Goal: Check status: Check status

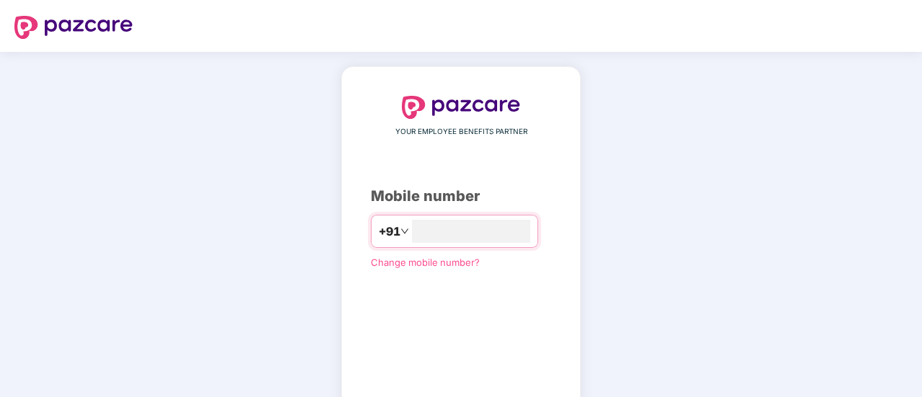
type input "**********"
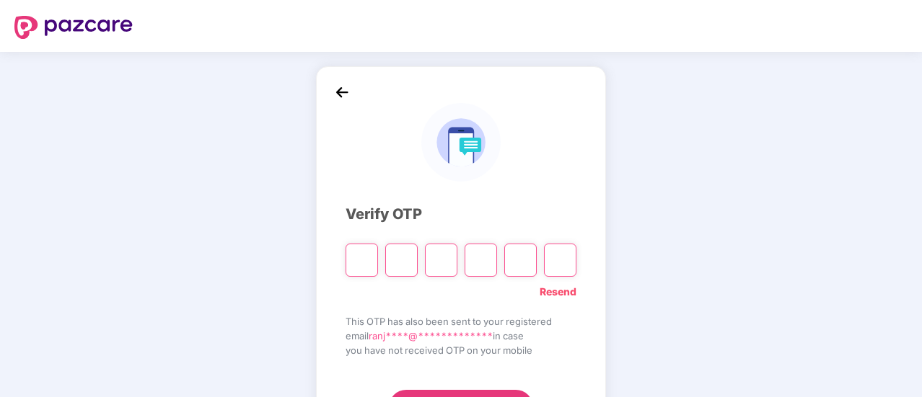
type input "*"
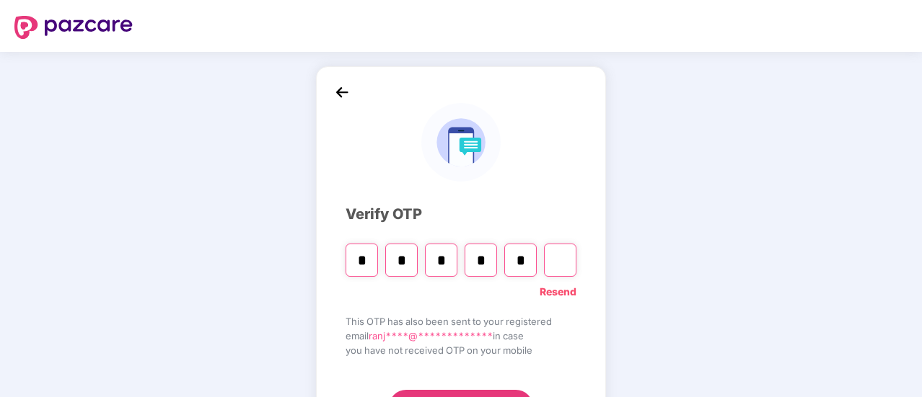
type input "*"
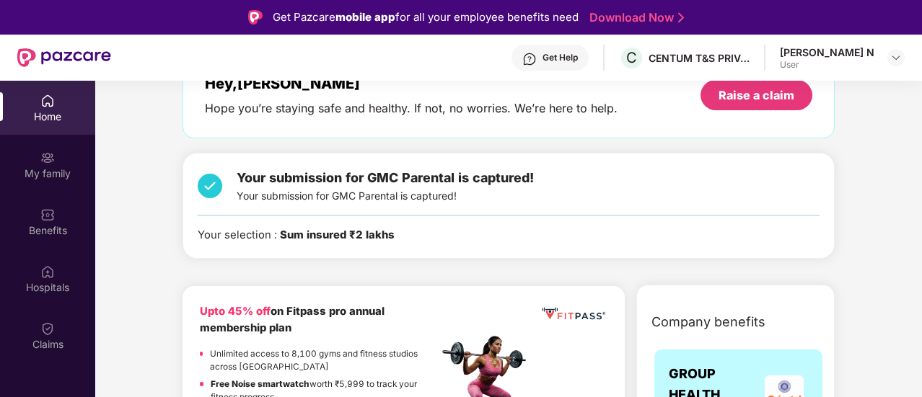
scroll to position [144, 0]
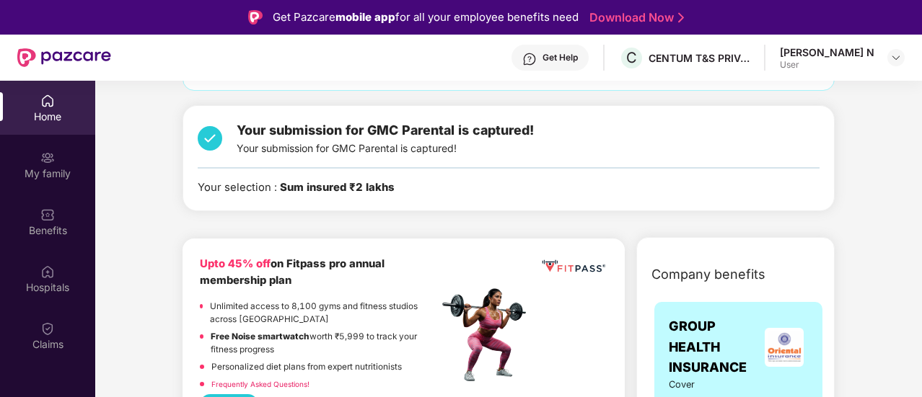
click at [267, 146] on div "Your submission for GMC Parental is captured! Your submission for GMC Parental …" at bounding box center [385, 138] width 297 height 36
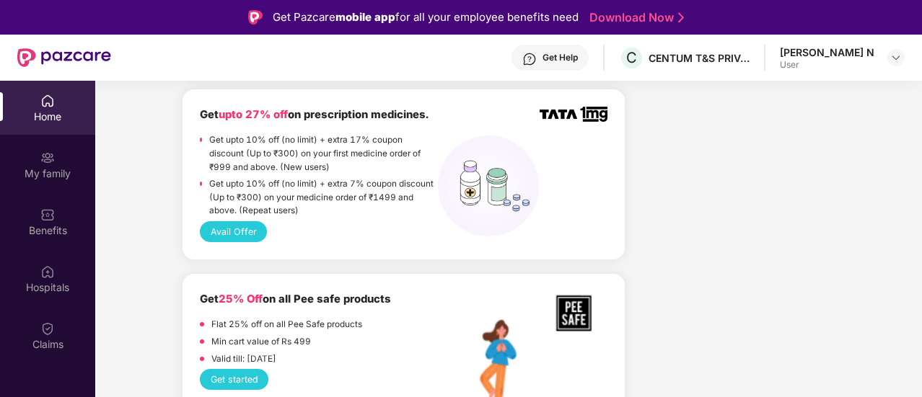
scroll to position [1298, 0]
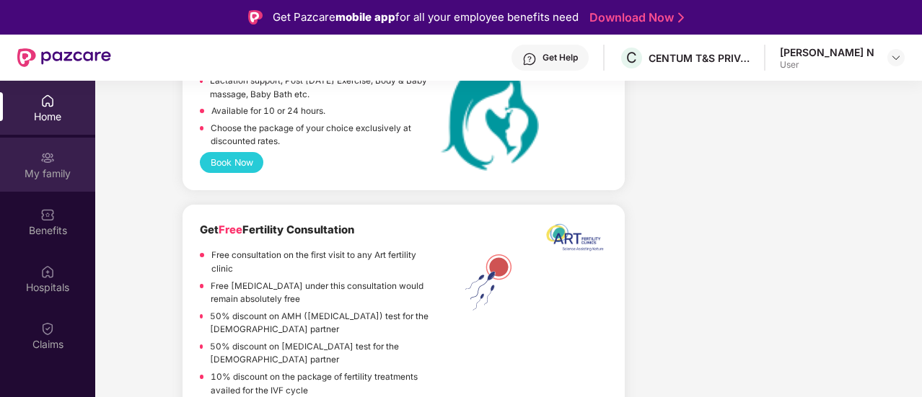
click at [52, 162] on img at bounding box center [47, 158] width 14 height 14
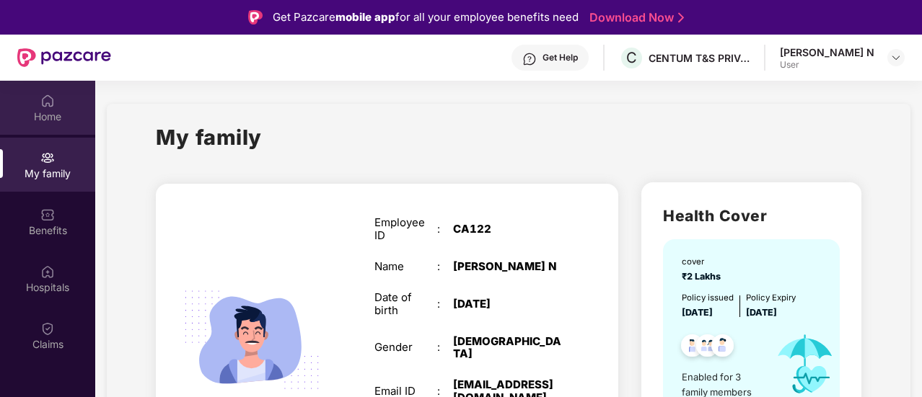
click at [58, 103] on div "Home" at bounding box center [47, 108] width 95 height 54
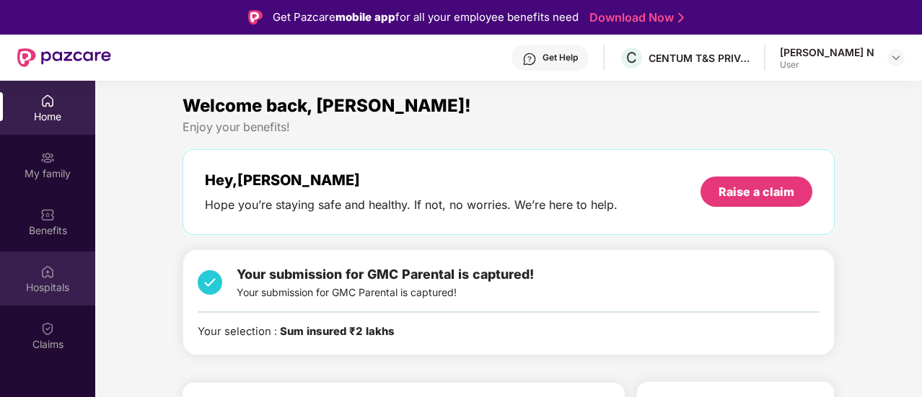
scroll to position [433, 0]
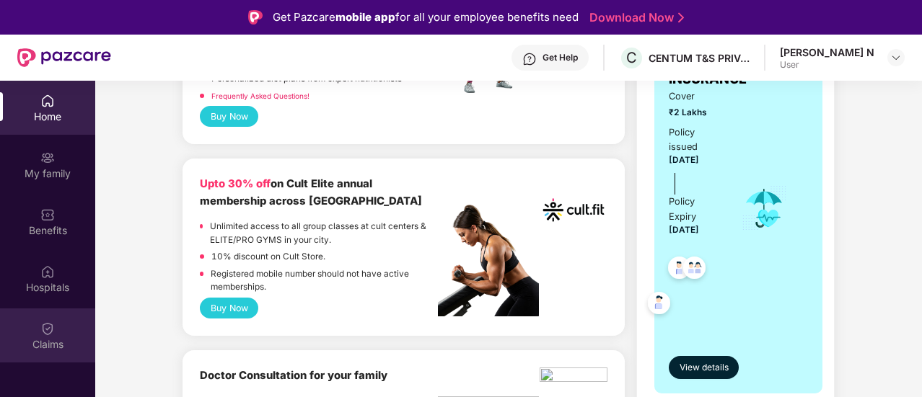
click at [53, 337] on div "Claims" at bounding box center [47, 344] width 95 height 14
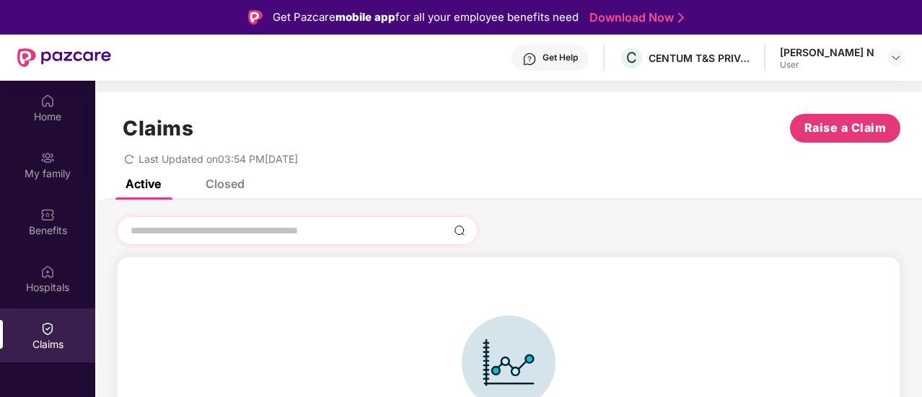
scroll to position [32, 0]
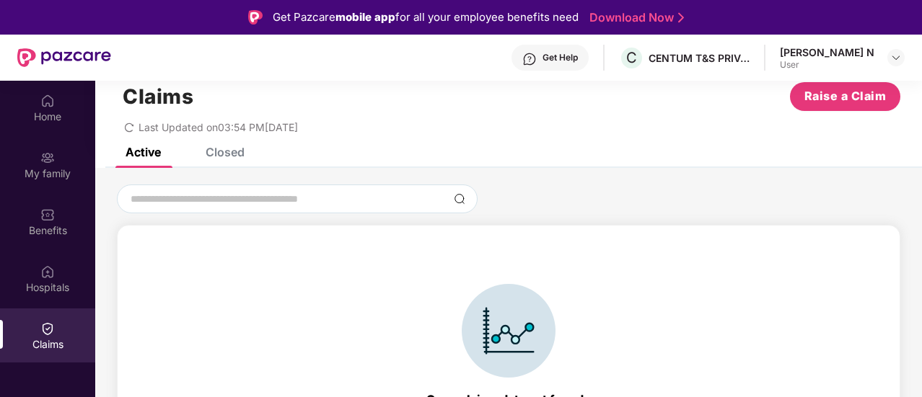
click at [230, 150] on div "Closed" at bounding box center [225, 152] width 39 height 14
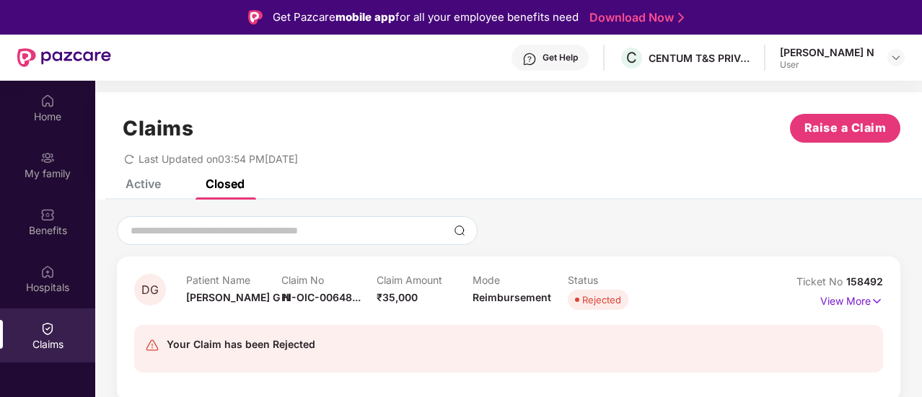
scroll to position [0, 0]
click at [841, 301] on p "View More" at bounding box center [851, 299] width 63 height 19
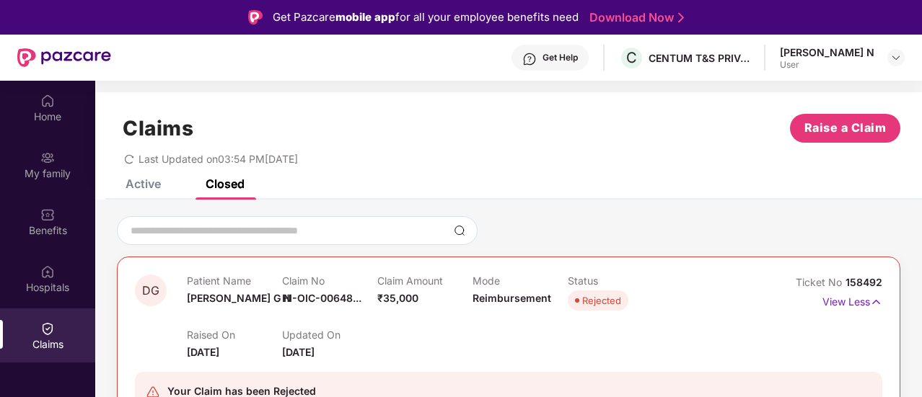
click at [155, 185] on div "Active" at bounding box center [142, 184] width 35 height 14
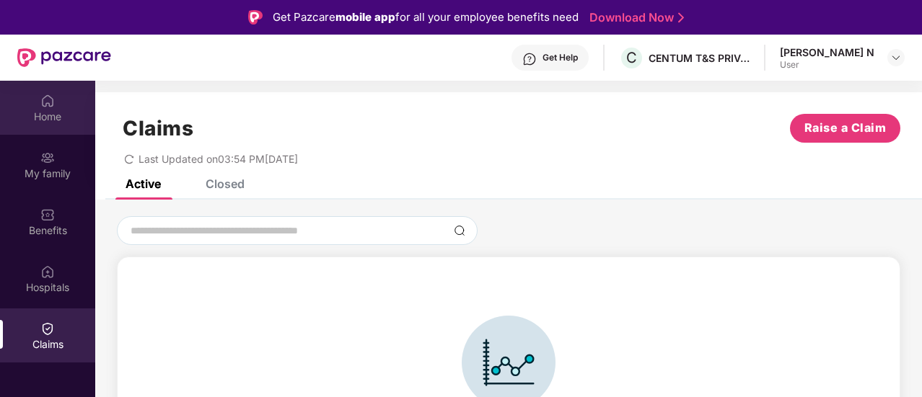
click at [42, 106] on img at bounding box center [47, 101] width 14 height 14
